Goal: Navigation & Orientation: Find specific page/section

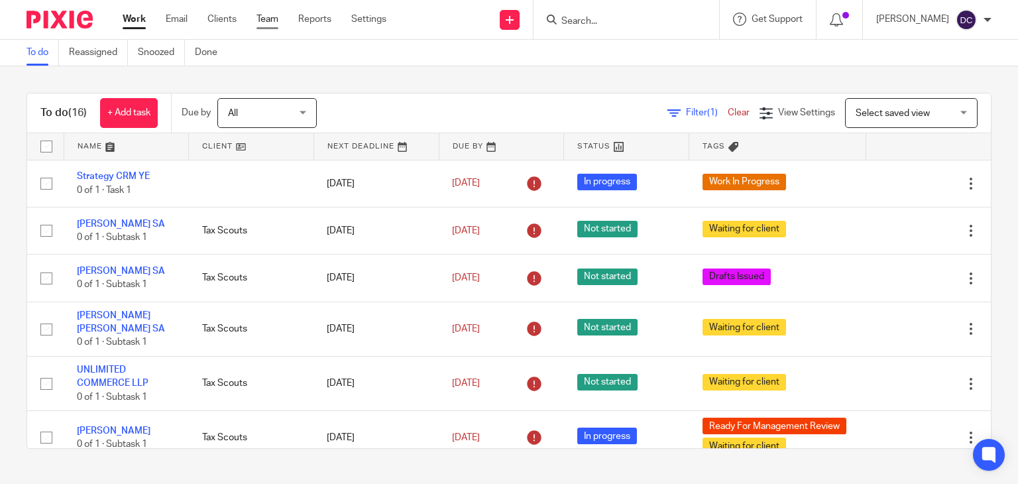
click at [266, 21] on link "Team" at bounding box center [268, 19] width 22 height 13
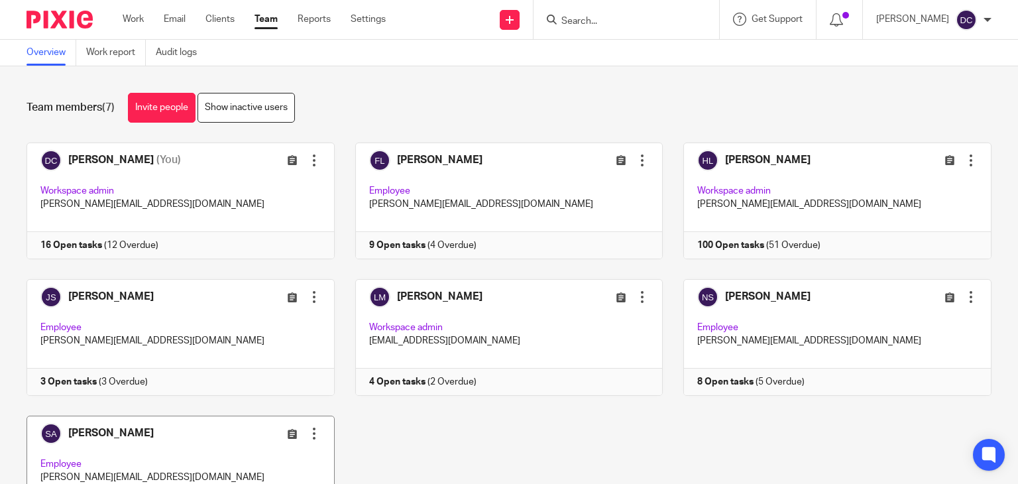
click at [184, 445] on link at bounding box center [170, 474] width 329 height 117
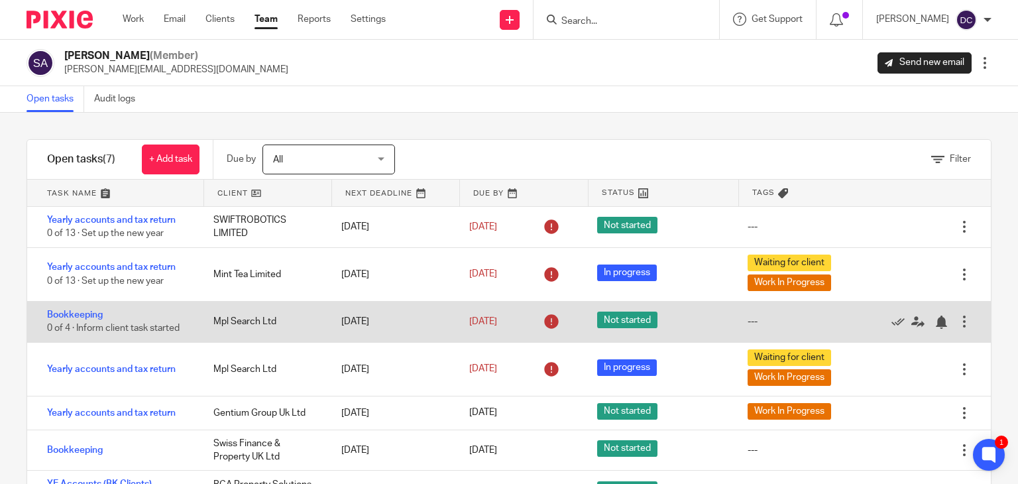
scroll to position [54, 0]
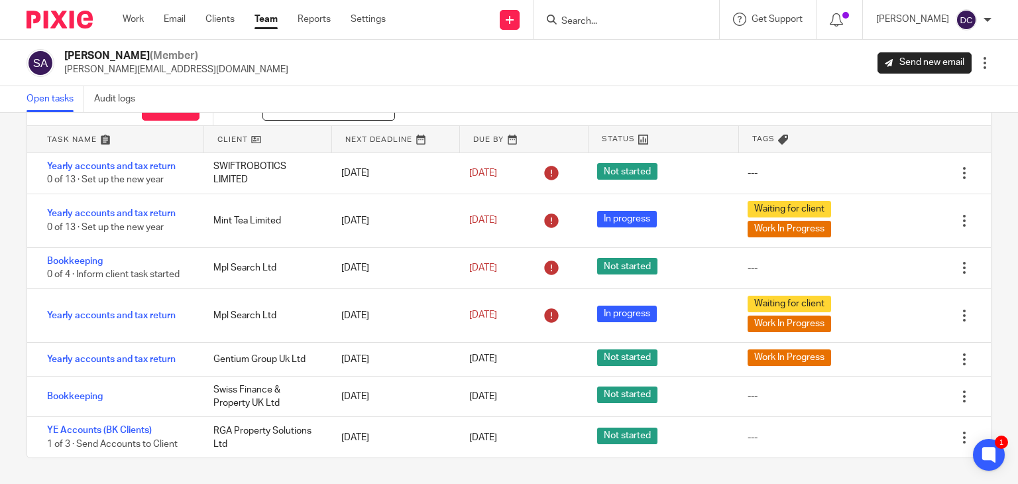
click at [270, 18] on link "Team" at bounding box center [266, 19] width 23 height 13
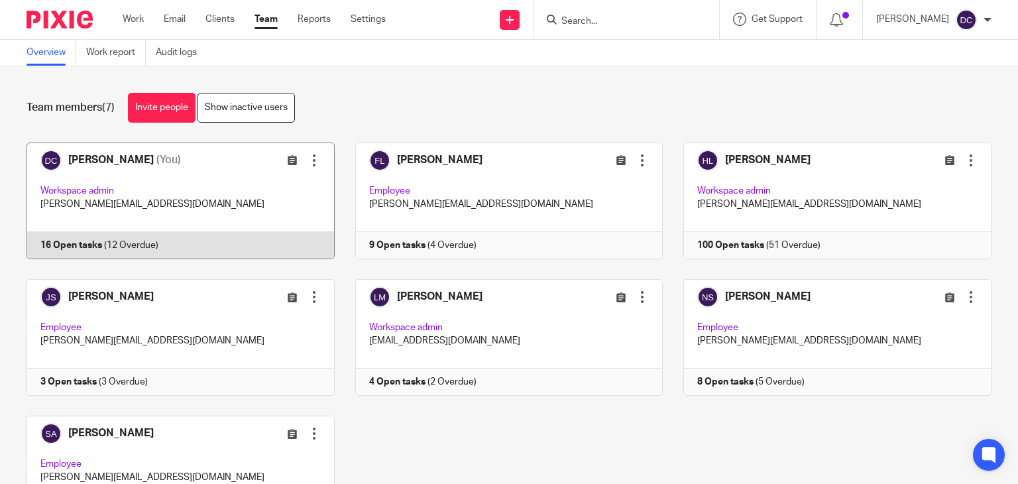
click at [245, 170] on link at bounding box center [170, 201] width 329 height 117
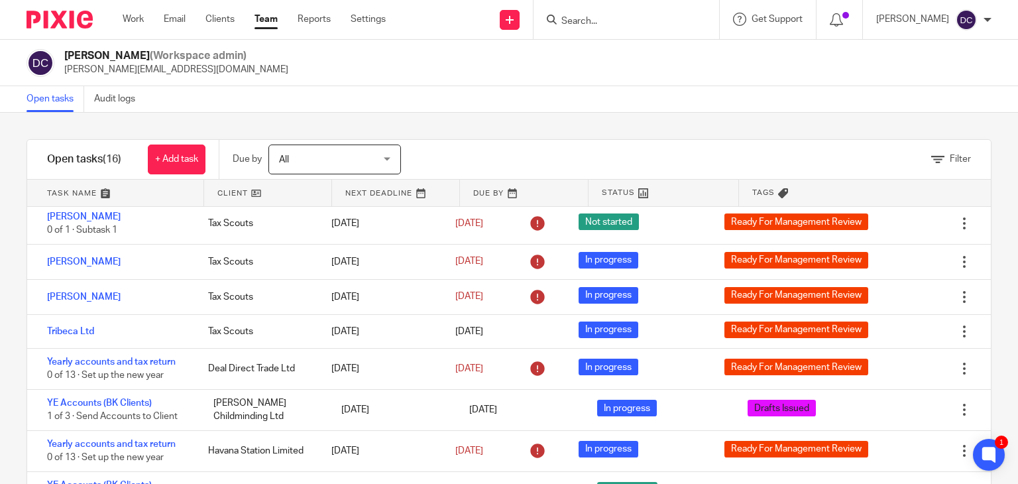
scroll to position [331, 0]
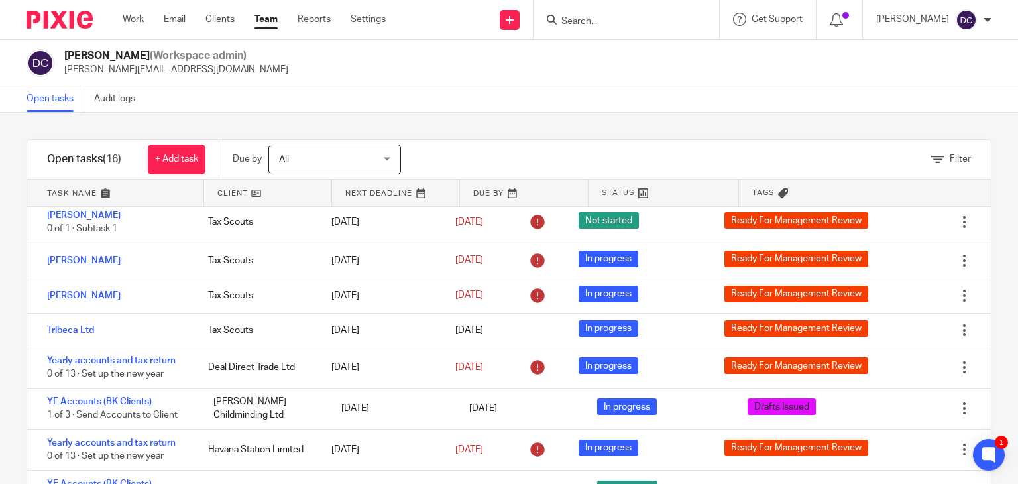
click at [618, 17] on input "Search" at bounding box center [619, 22] width 119 height 12
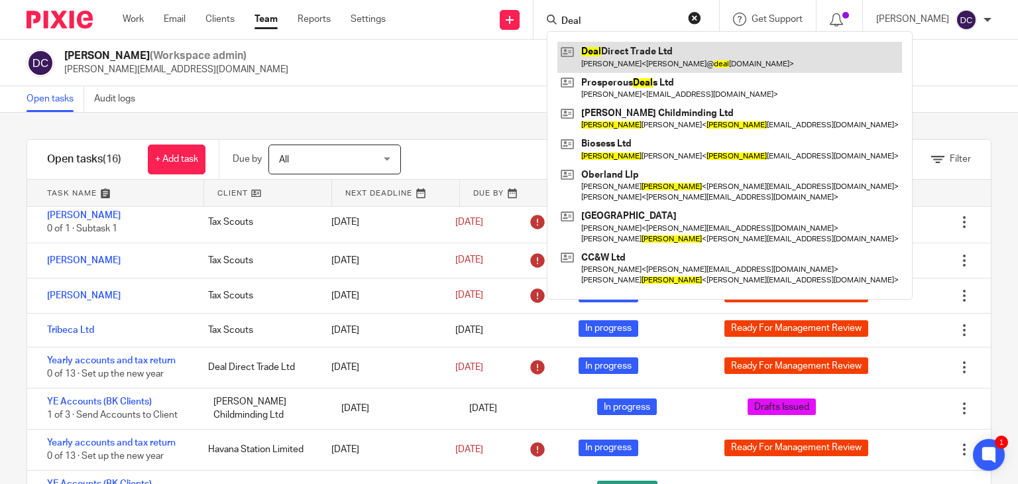
type input "Deal"
click at [632, 54] on link at bounding box center [729, 57] width 345 height 30
